Goal: Task Accomplishment & Management: Manage account settings

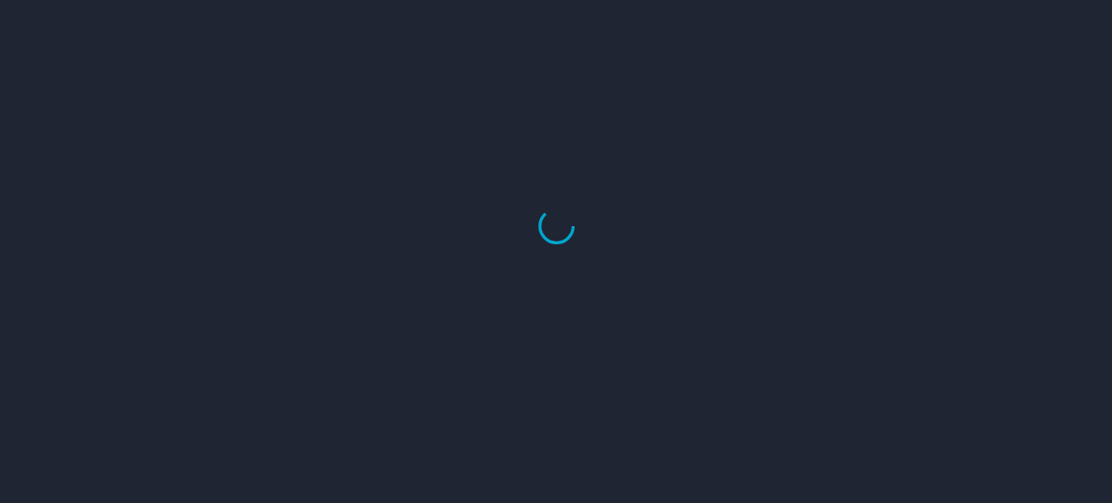
select select "US"
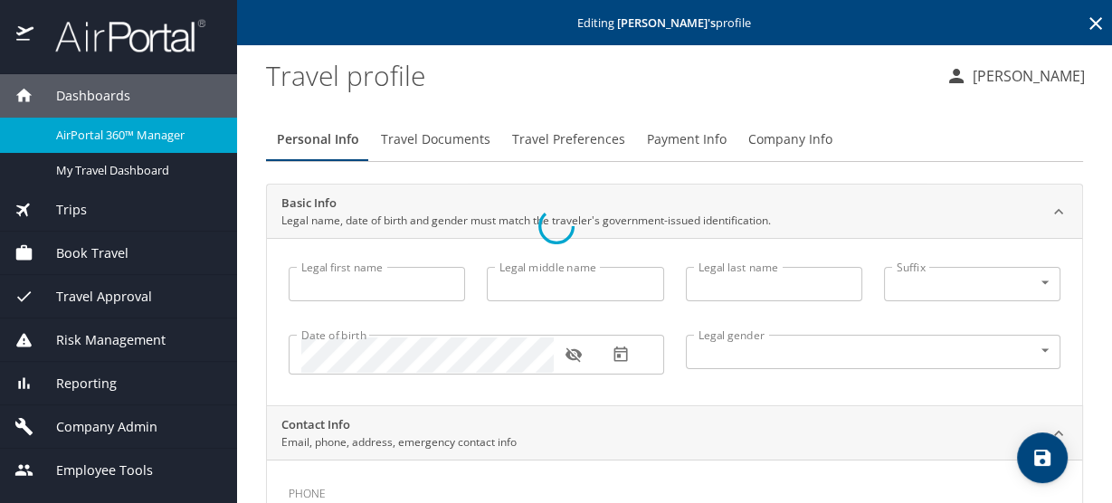
type input "[PERSON_NAME]"
type input "[DEMOGRAPHIC_DATA]"
type input "Ashli"
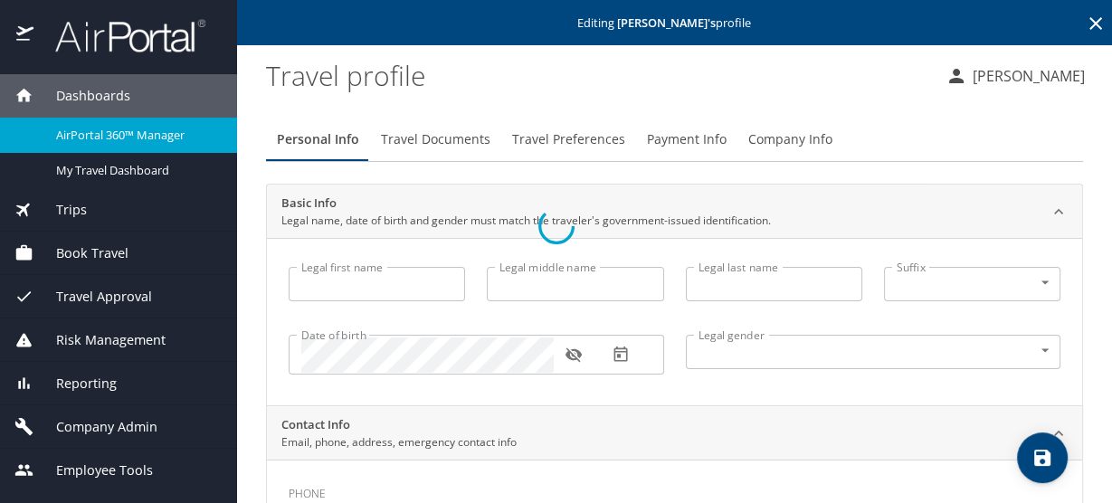
type input "[PERSON_NAME]"
type input "[PHONE_NUMBER]"
type input "[EMAIL_ADDRESS][DOMAIN_NAME]"
select select "US"
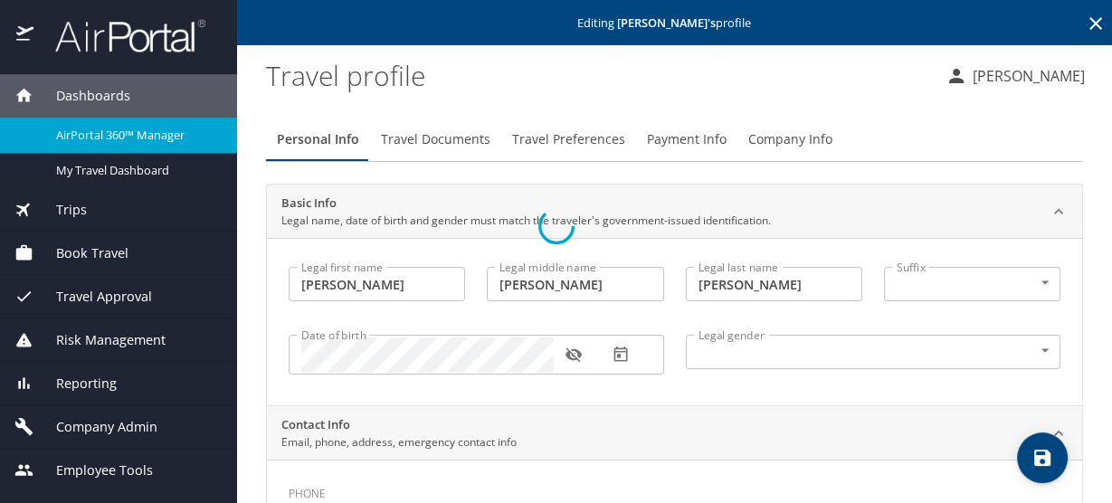
select select "US"
click at [100, 260] on span "Book Travel" at bounding box center [80, 253] width 95 height 20
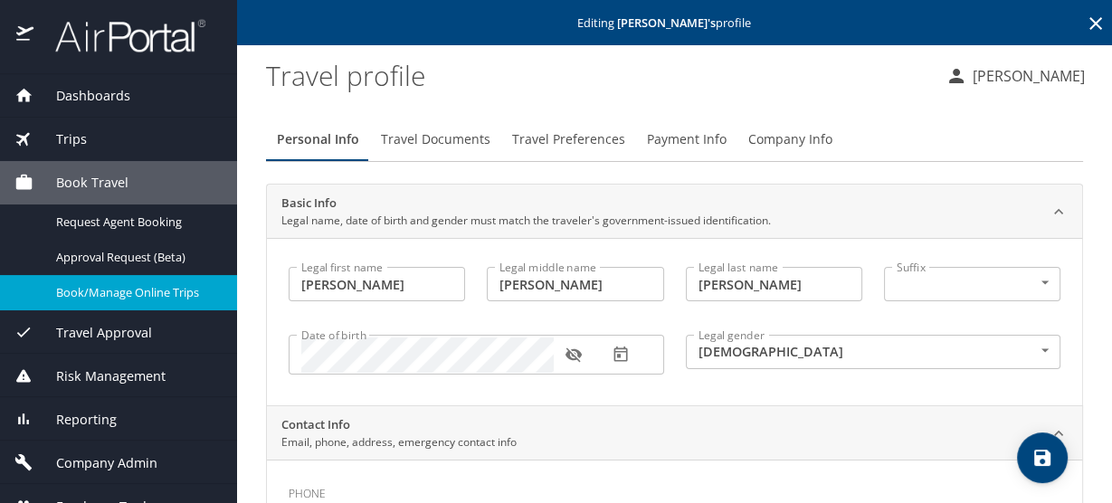
click at [119, 307] on link "Book/Manage Online Trips" at bounding box center [118, 292] width 237 height 35
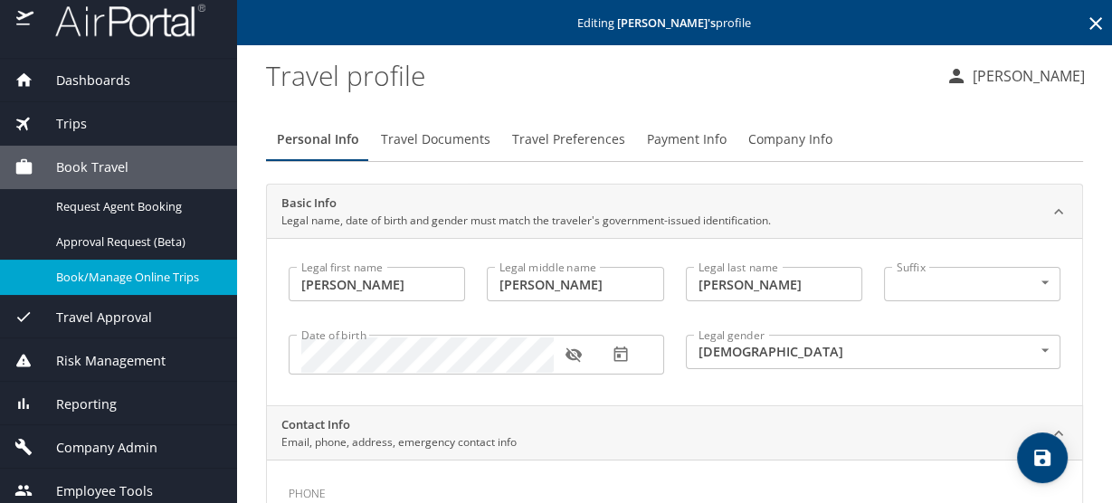
scroll to position [24, 0]
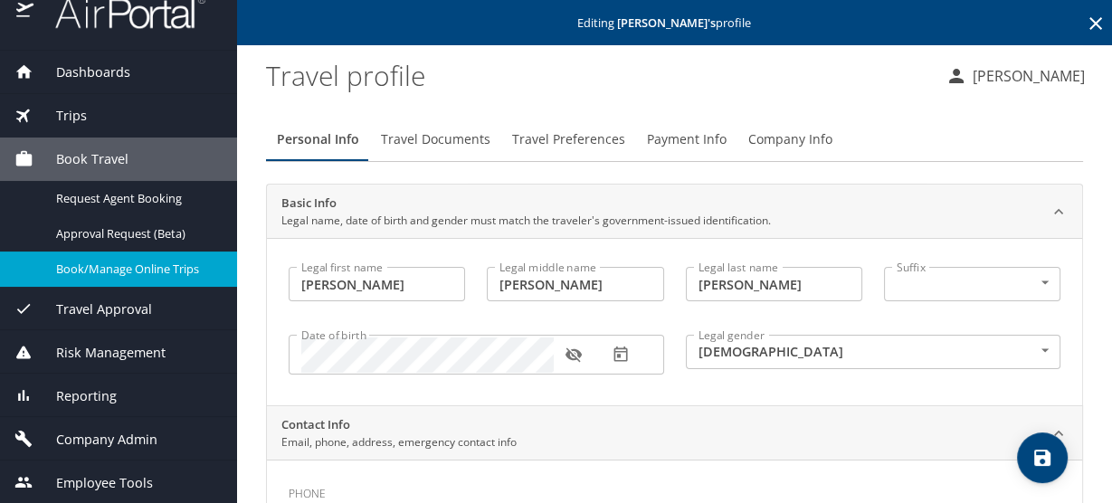
click at [125, 438] on span "Company Admin" at bounding box center [95, 440] width 124 height 20
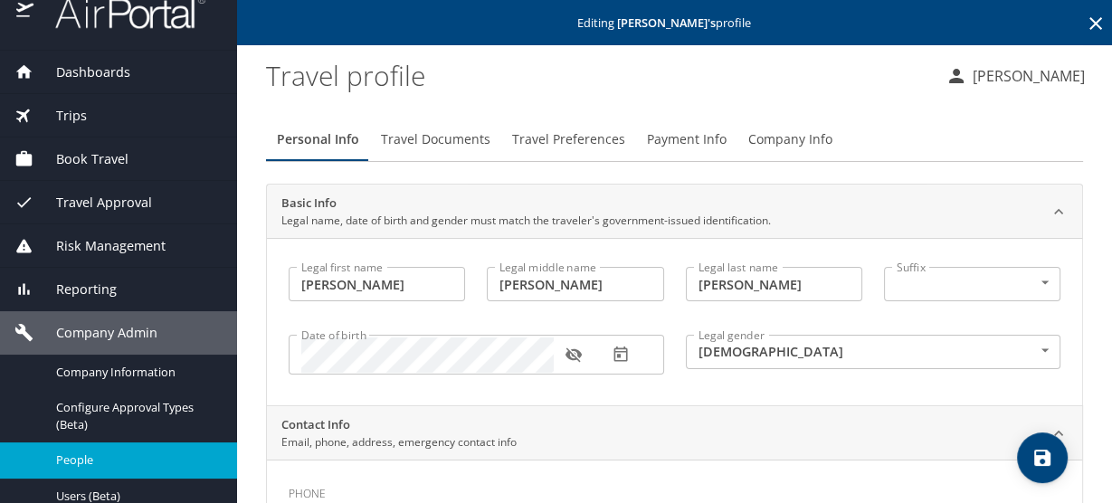
scroll to position [241, 0]
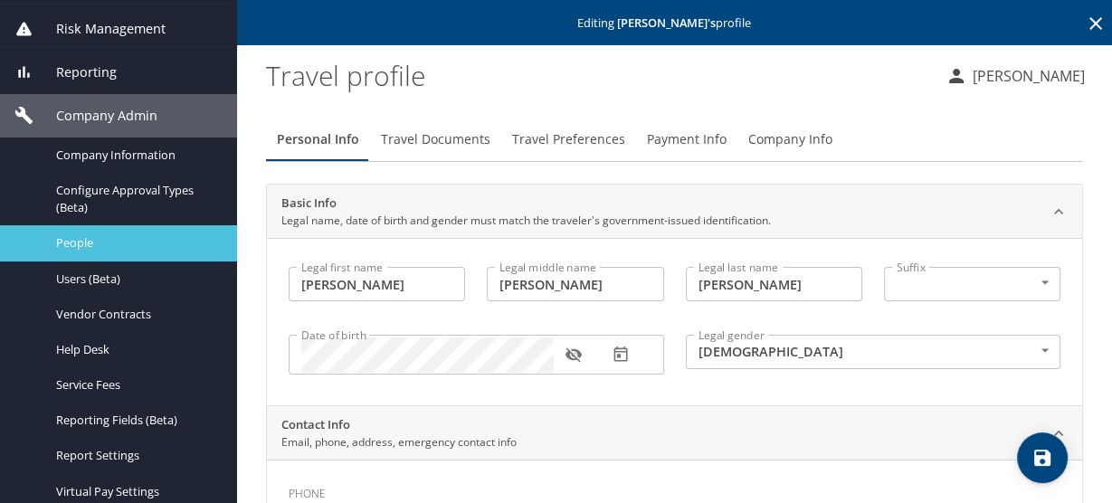
click at [79, 252] on div "People" at bounding box center [118, 243] width 208 height 21
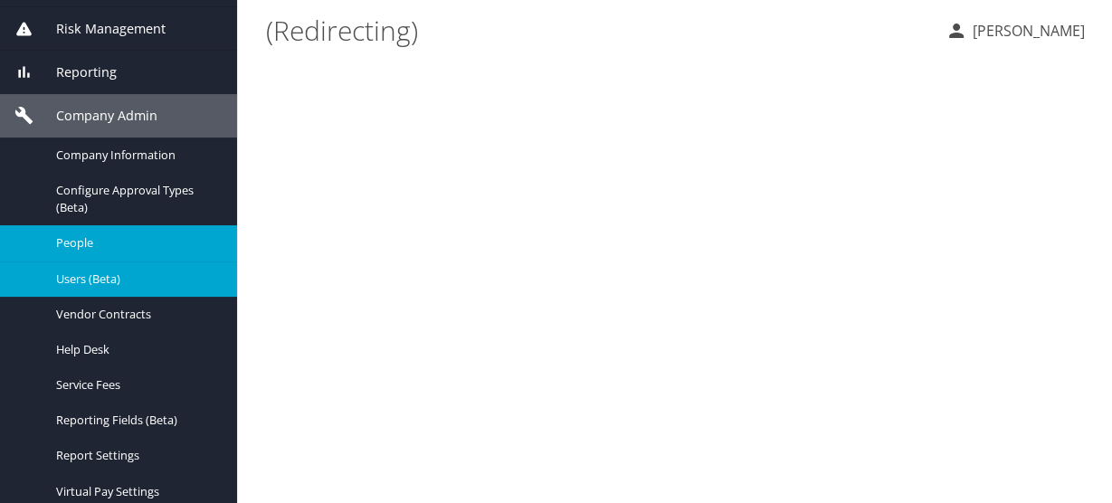
click at [97, 276] on span "Users (Beta)" at bounding box center [135, 279] width 159 height 17
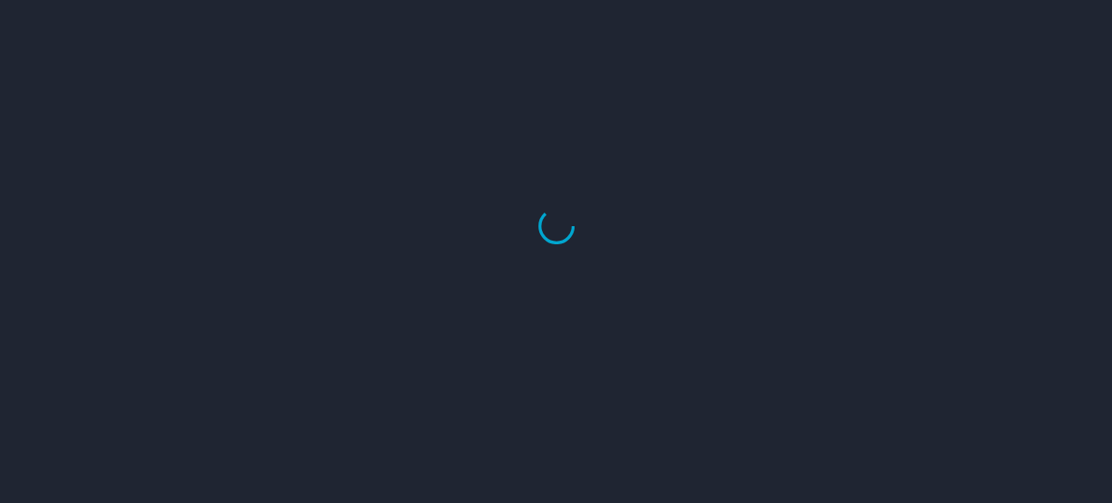
select select "US"
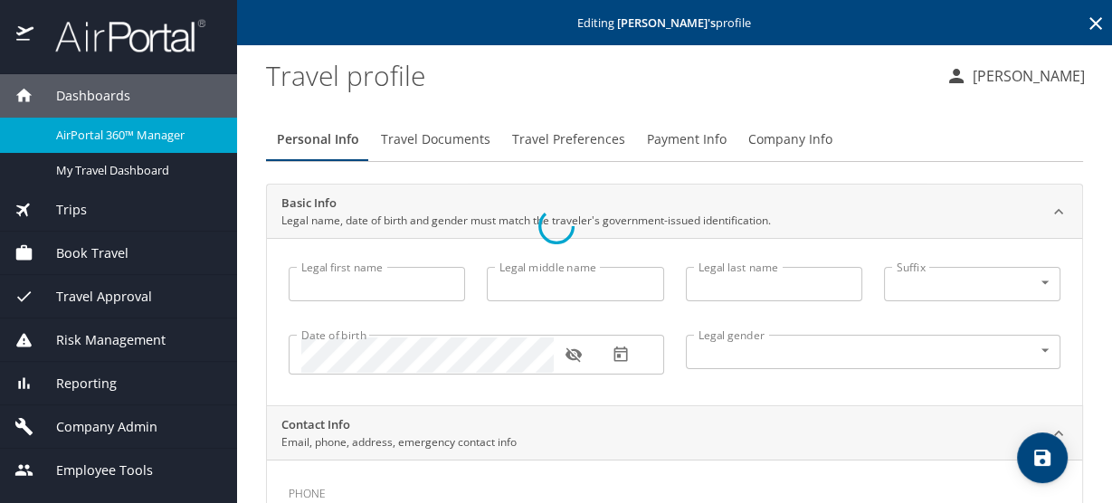
type input "[PERSON_NAME]"
type input "[DEMOGRAPHIC_DATA]"
type input "Ashli"
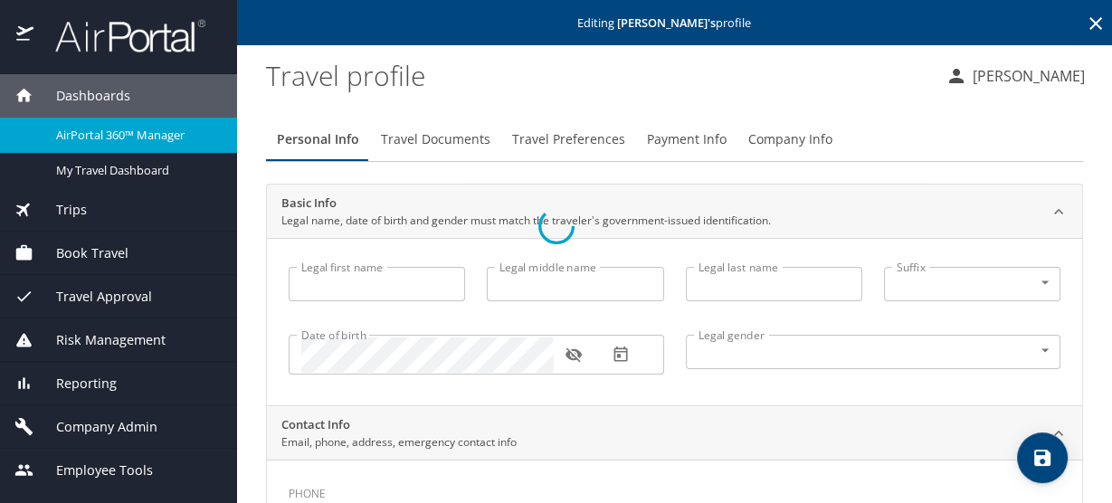
type input "[PERSON_NAME]"
type input "[PHONE_NUMBER]"
type input "[EMAIL_ADDRESS][DOMAIN_NAME]"
select select "US"
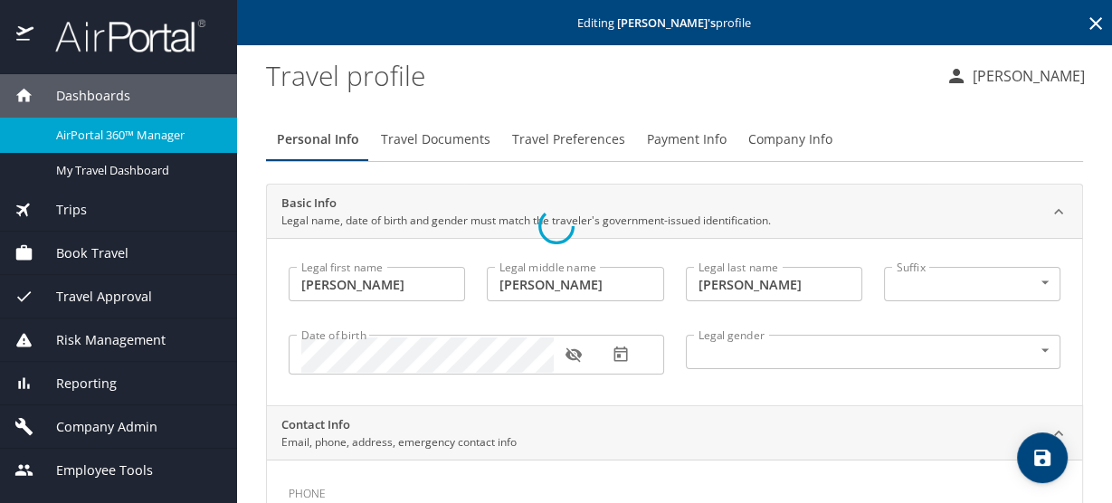
select select "US"
click at [133, 424] on span "Company Admin" at bounding box center [95, 427] width 124 height 20
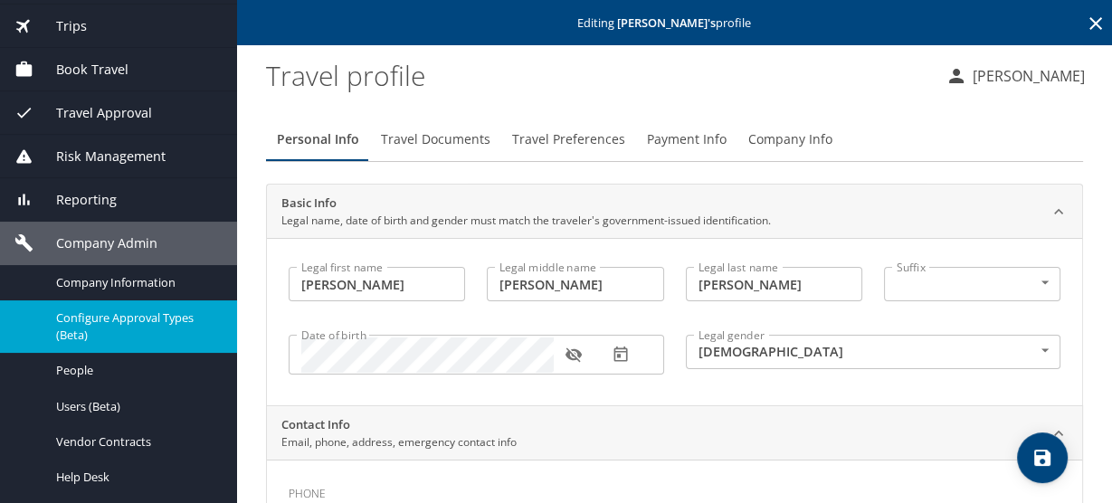
scroll to position [217, 0]
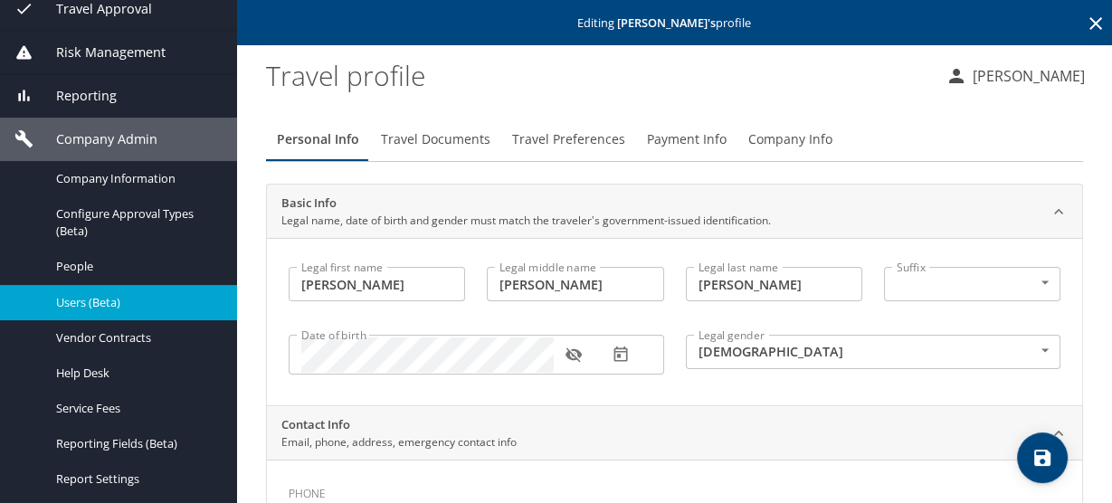
click at [100, 301] on span "Users (Beta)" at bounding box center [135, 302] width 159 height 17
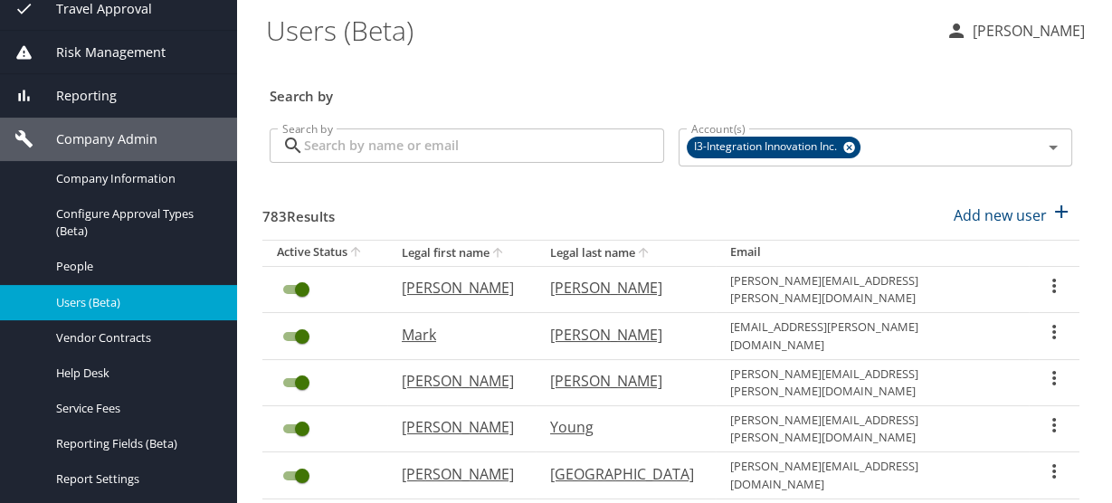
click at [438, 146] on input "Search by" at bounding box center [484, 146] width 360 height 34
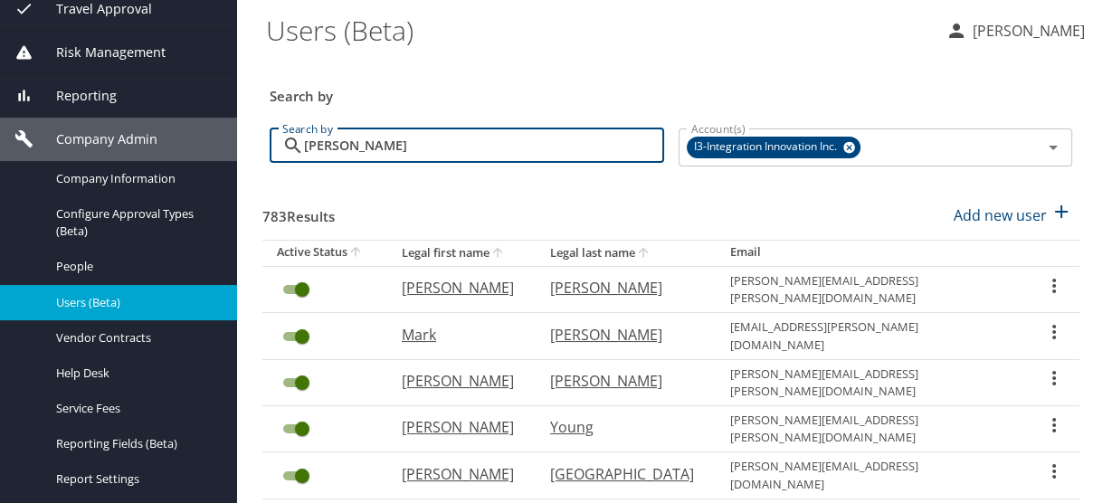
type input "[PERSON_NAME]"
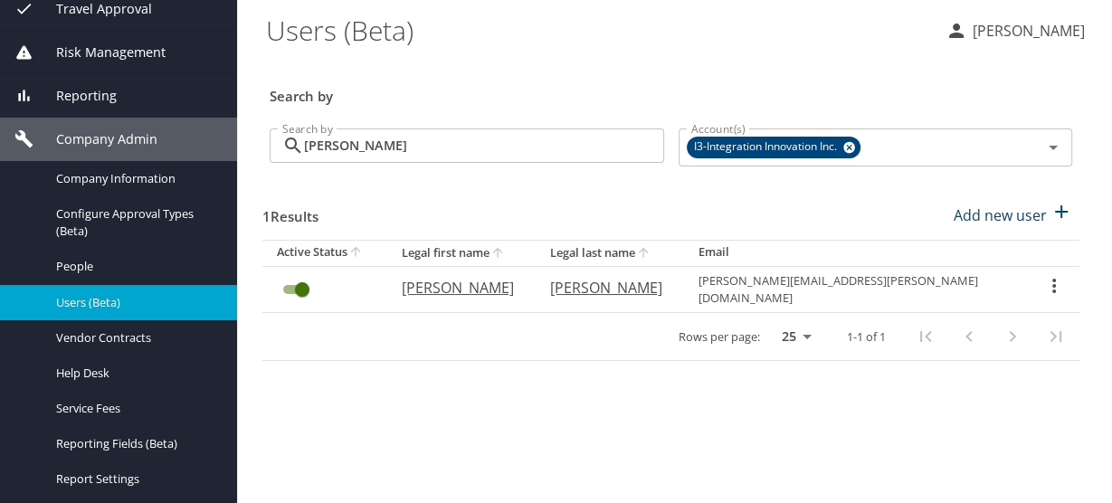
click at [1046, 280] on icon "User Search Table" at bounding box center [1055, 286] width 22 height 22
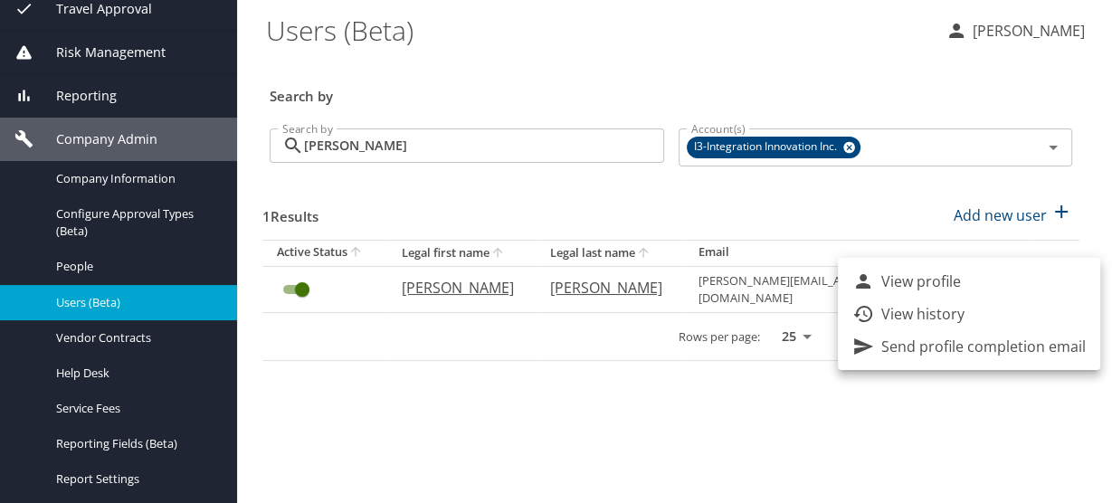
click at [949, 279] on p "View profile" at bounding box center [922, 282] width 80 height 22
select select "US"
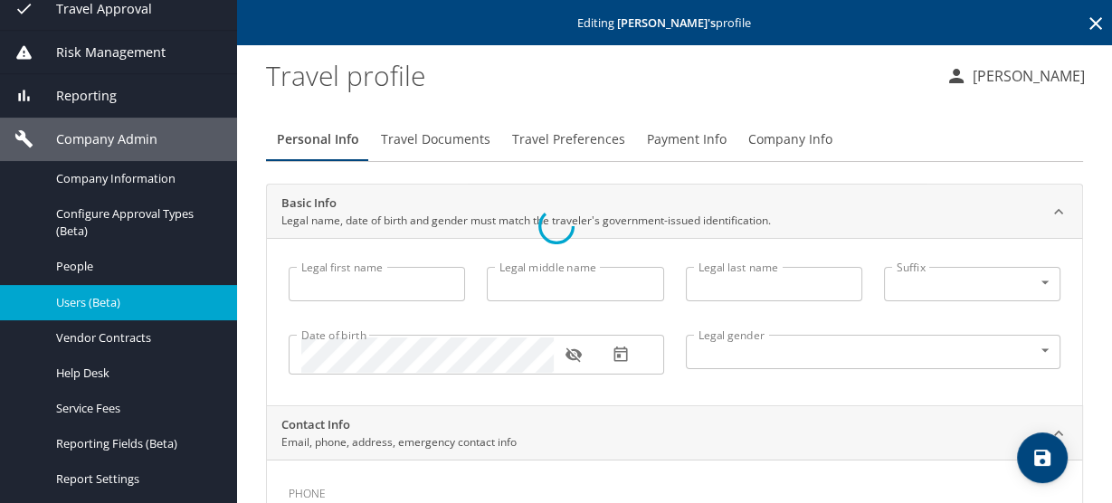
type input "[PERSON_NAME]"
type input "[DEMOGRAPHIC_DATA]"
select select "US"
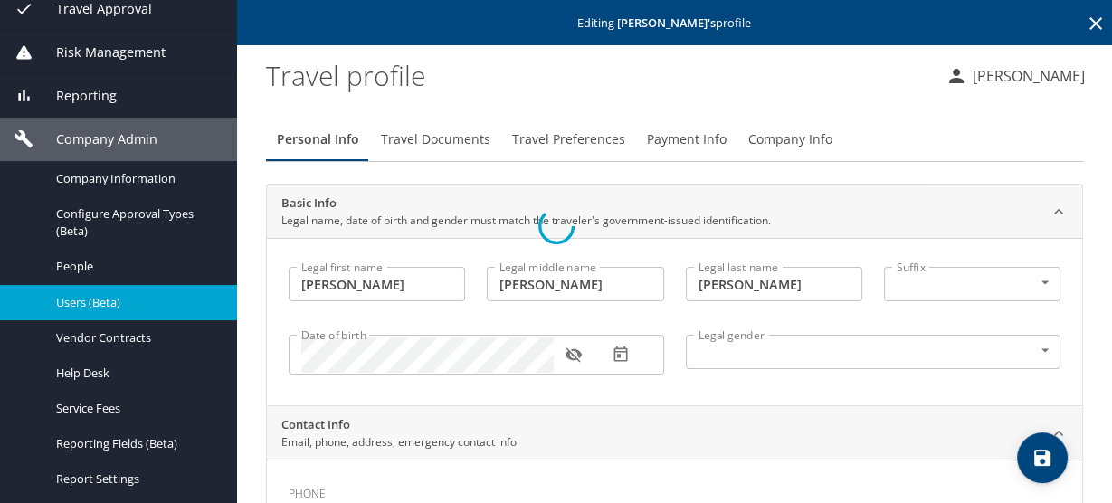
select select "US"
click at [717, 152] on button "Payment Info" at bounding box center [686, 139] width 101 height 43
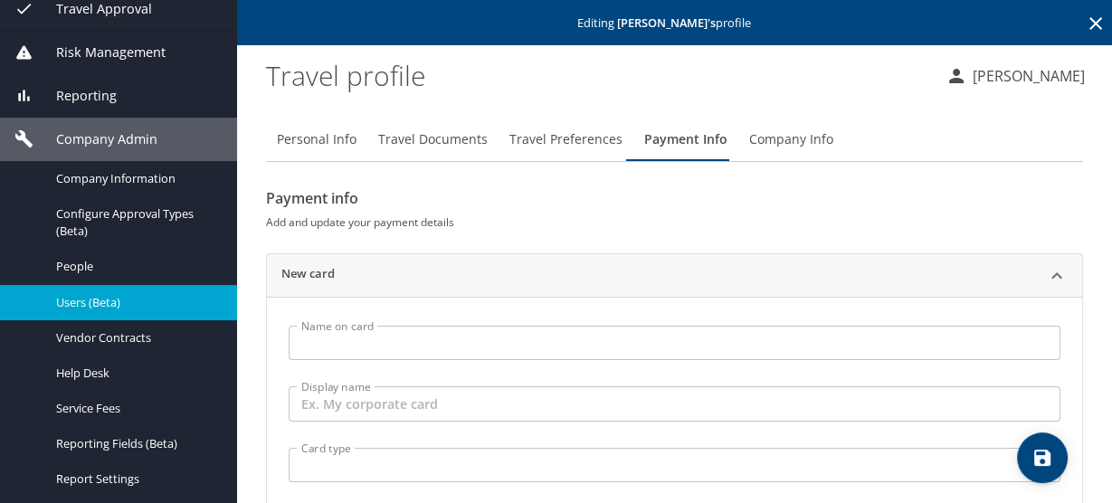
click at [96, 303] on span "Users (Beta)" at bounding box center [135, 302] width 159 height 17
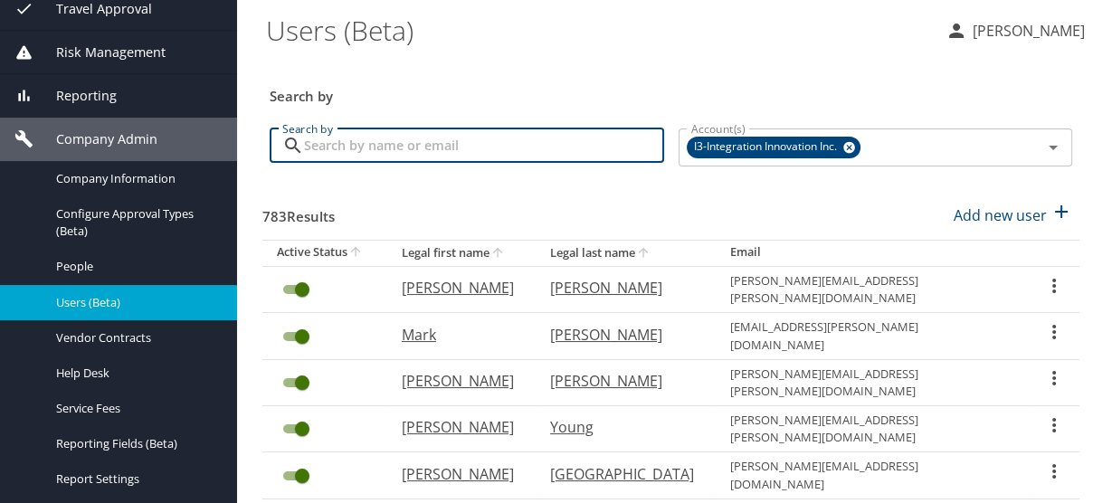
click at [397, 137] on input "Search by" at bounding box center [484, 146] width 360 height 34
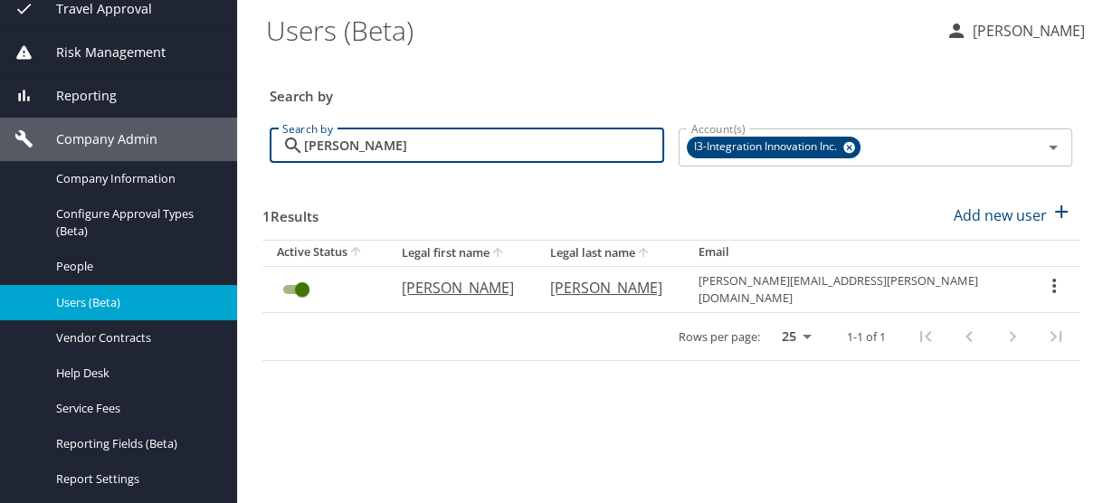
type input "[PERSON_NAME]"
click at [1052, 278] on icon "User Search Table" at bounding box center [1055, 286] width 22 height 22
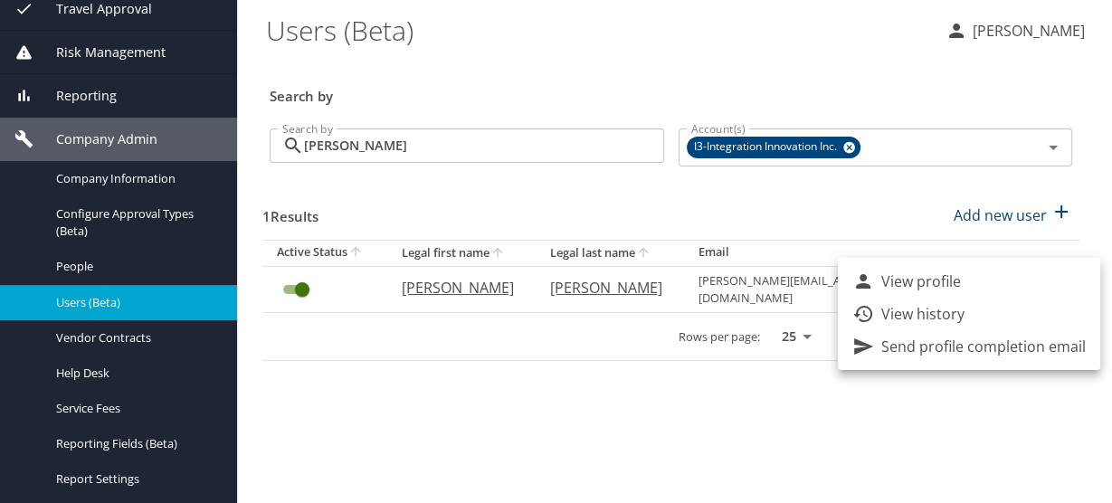
click at [931, 292] on li "View profile" at bounding box center [969, 281] width 263 height 33
select select "US"
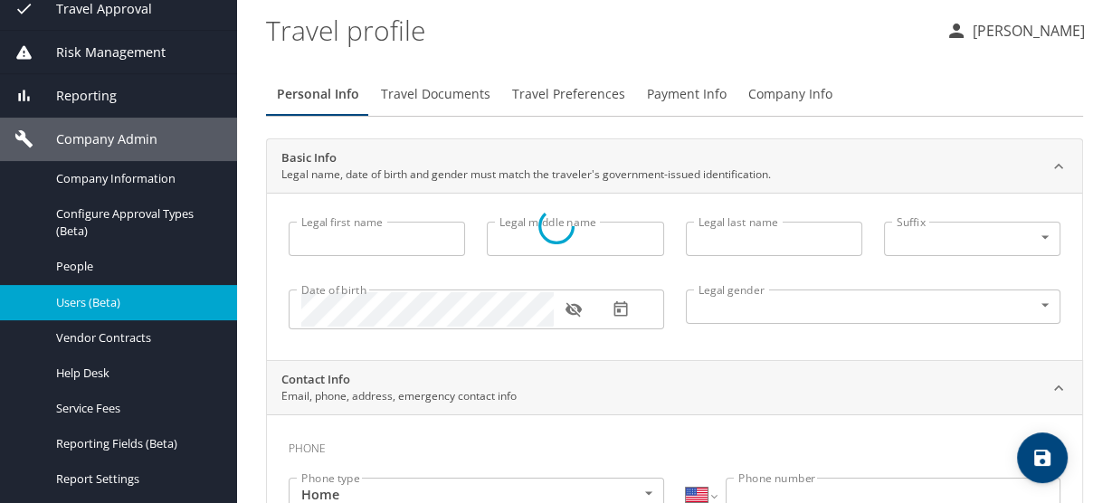
type input "[PERSON_NAME]"
type input "[DEMOGRAPHIC_DATA]"
select select "US"
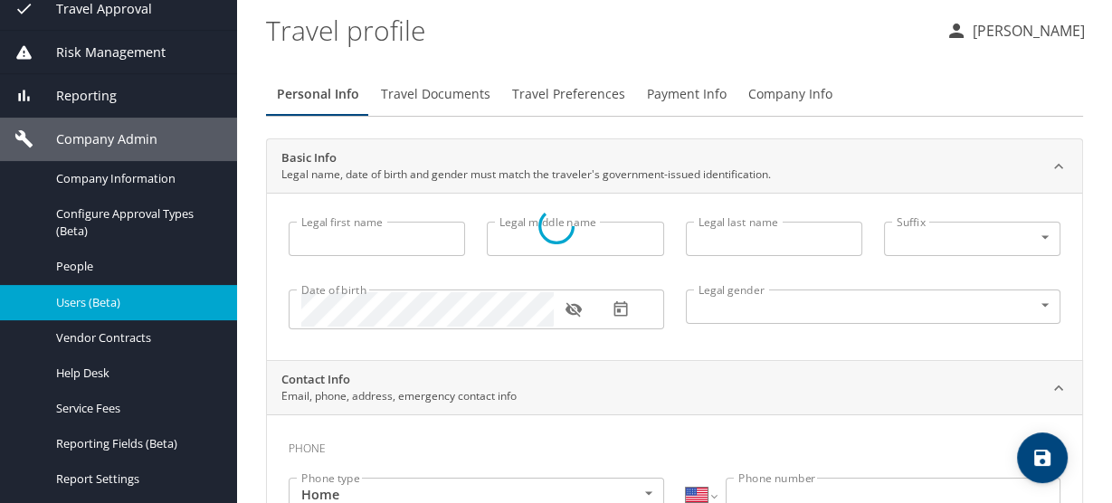
select select "US"
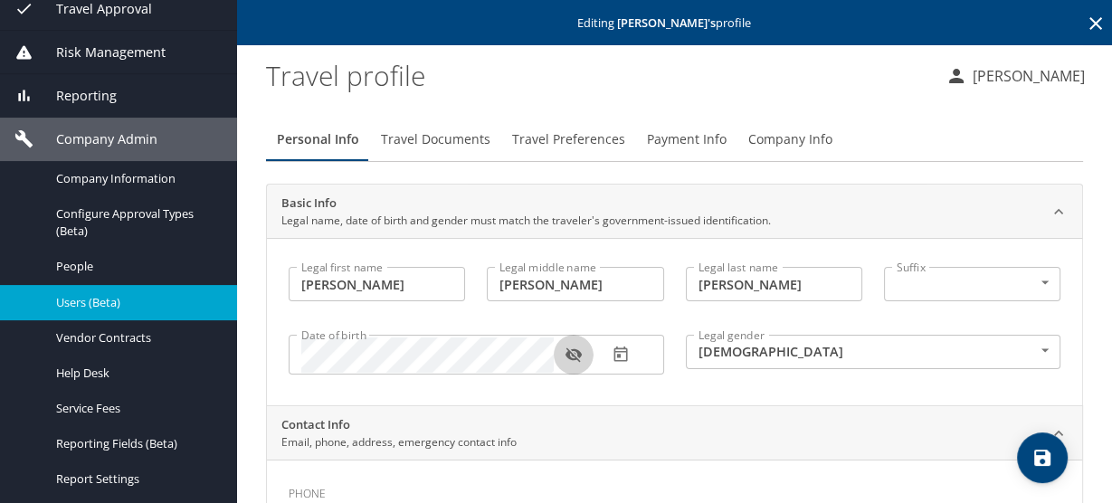
click at [568, 354] on icon "button" at bounding box center [574, 356] width 16 height 14
